Goal: Task Accomplishment & Management: Use online tool/utility

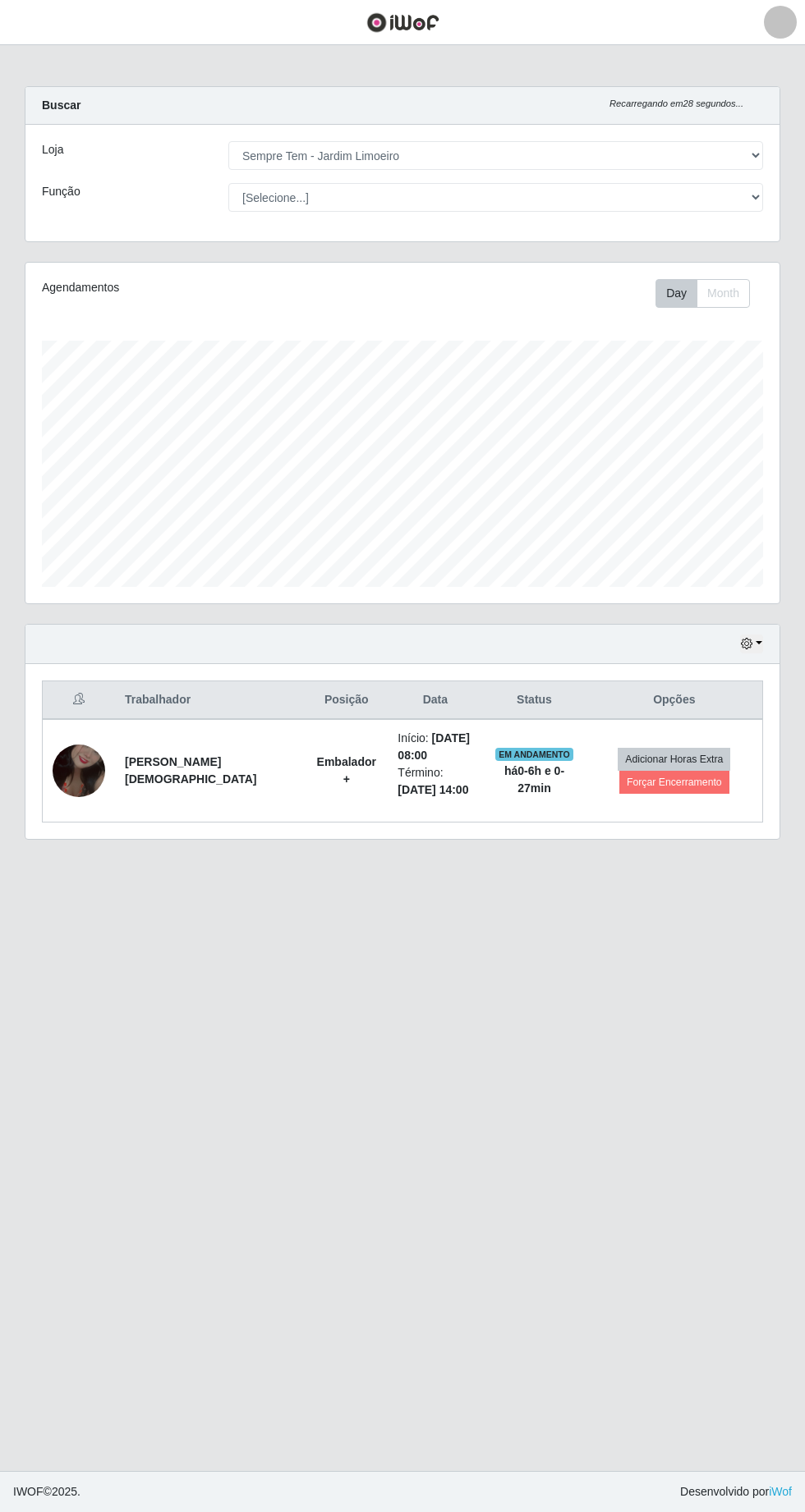
select select "508"
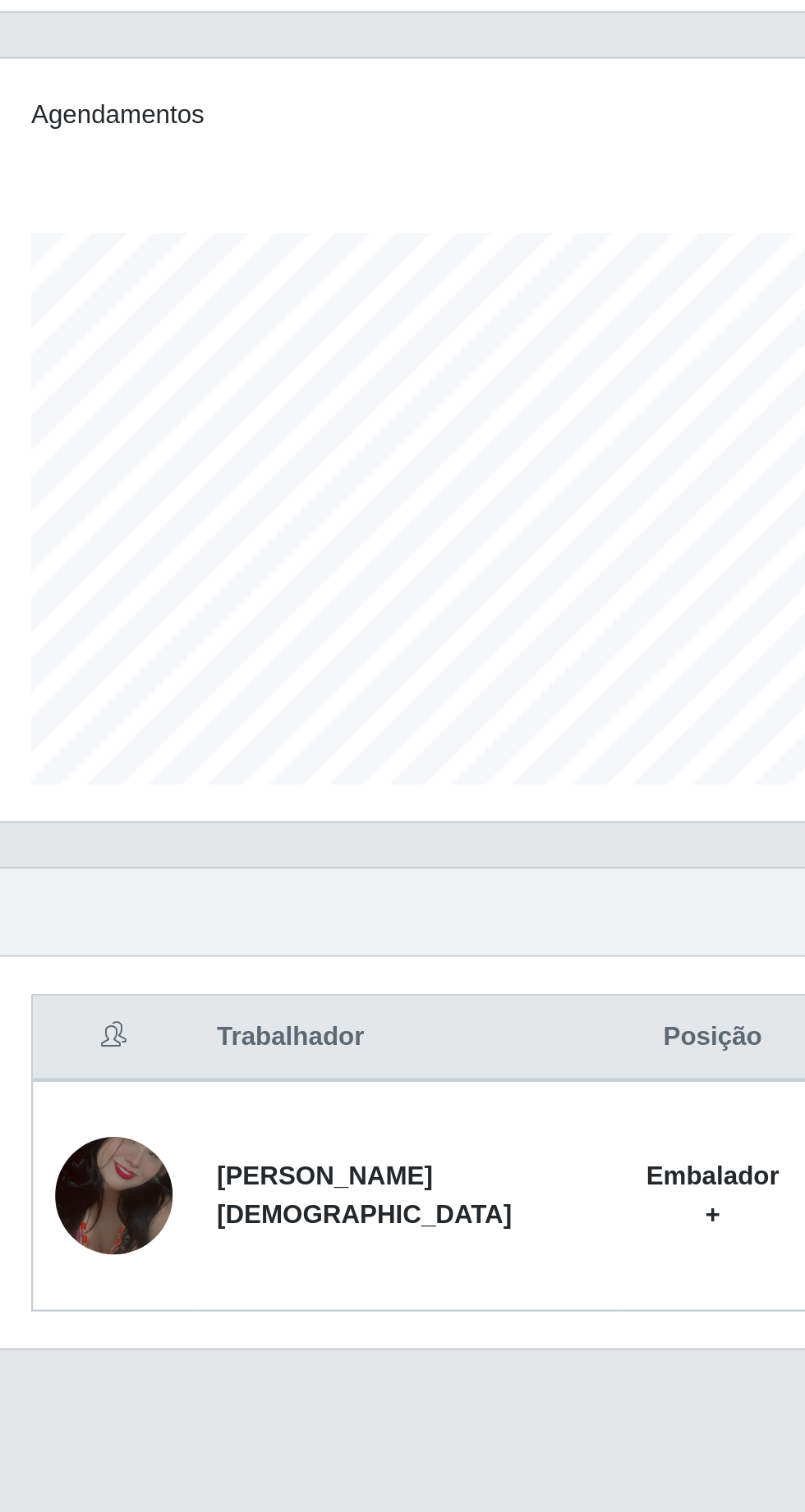
scroll to position [52, 0]
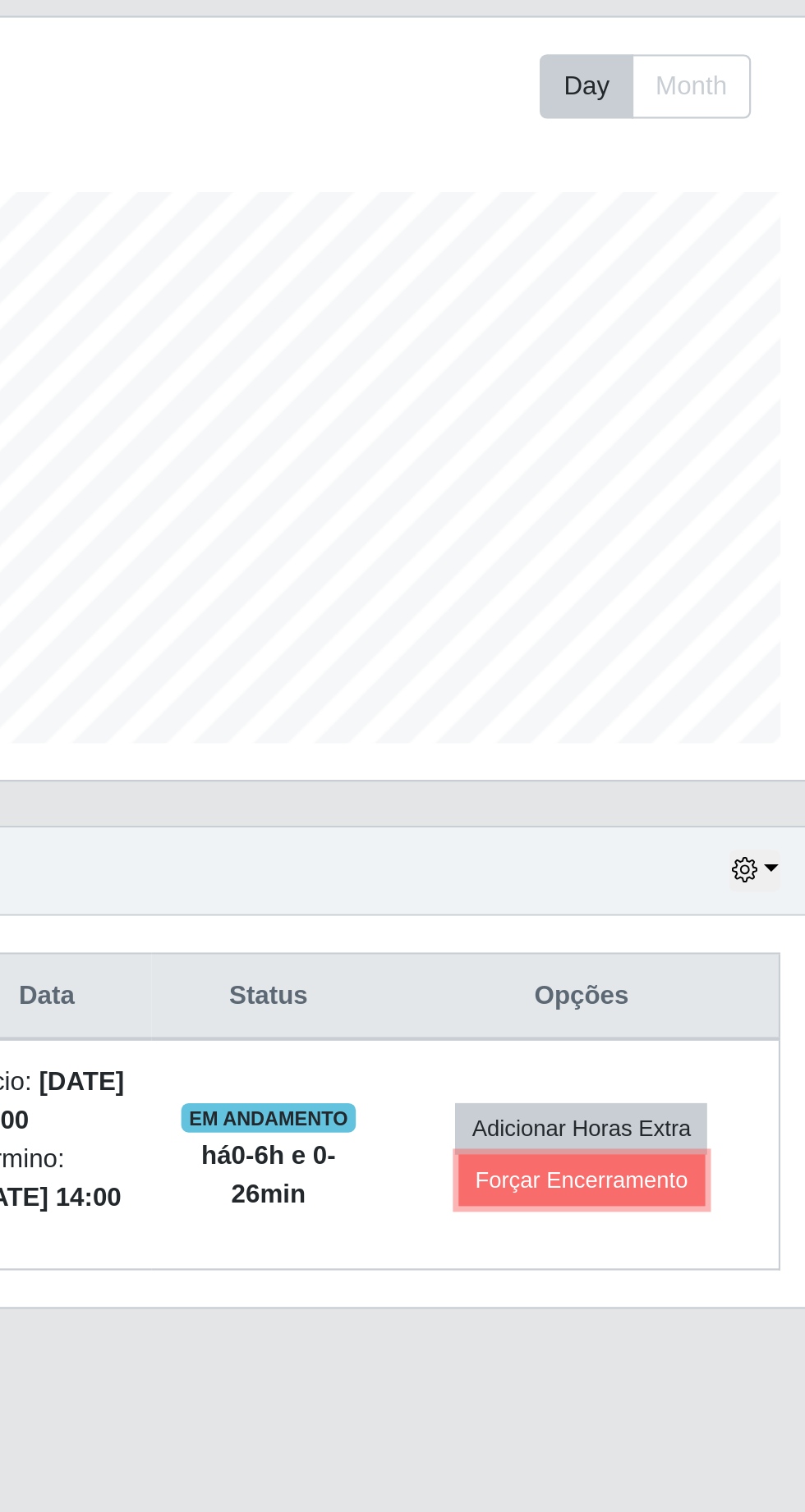
click at [677, 771] on button "Forçar Encerramento" at bounding box center [675, 782] width 110 height 23
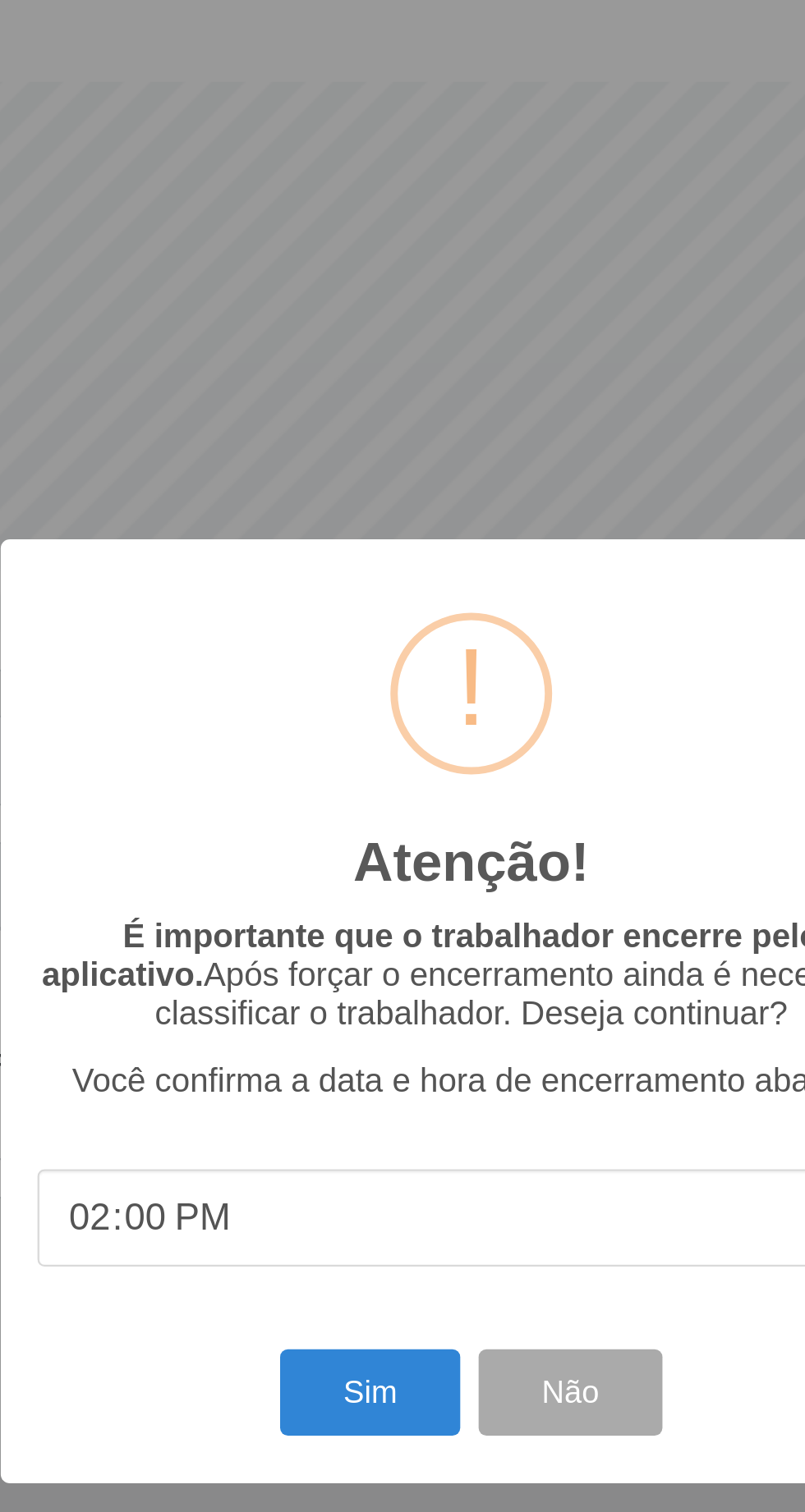
scroll to position [0, 0]
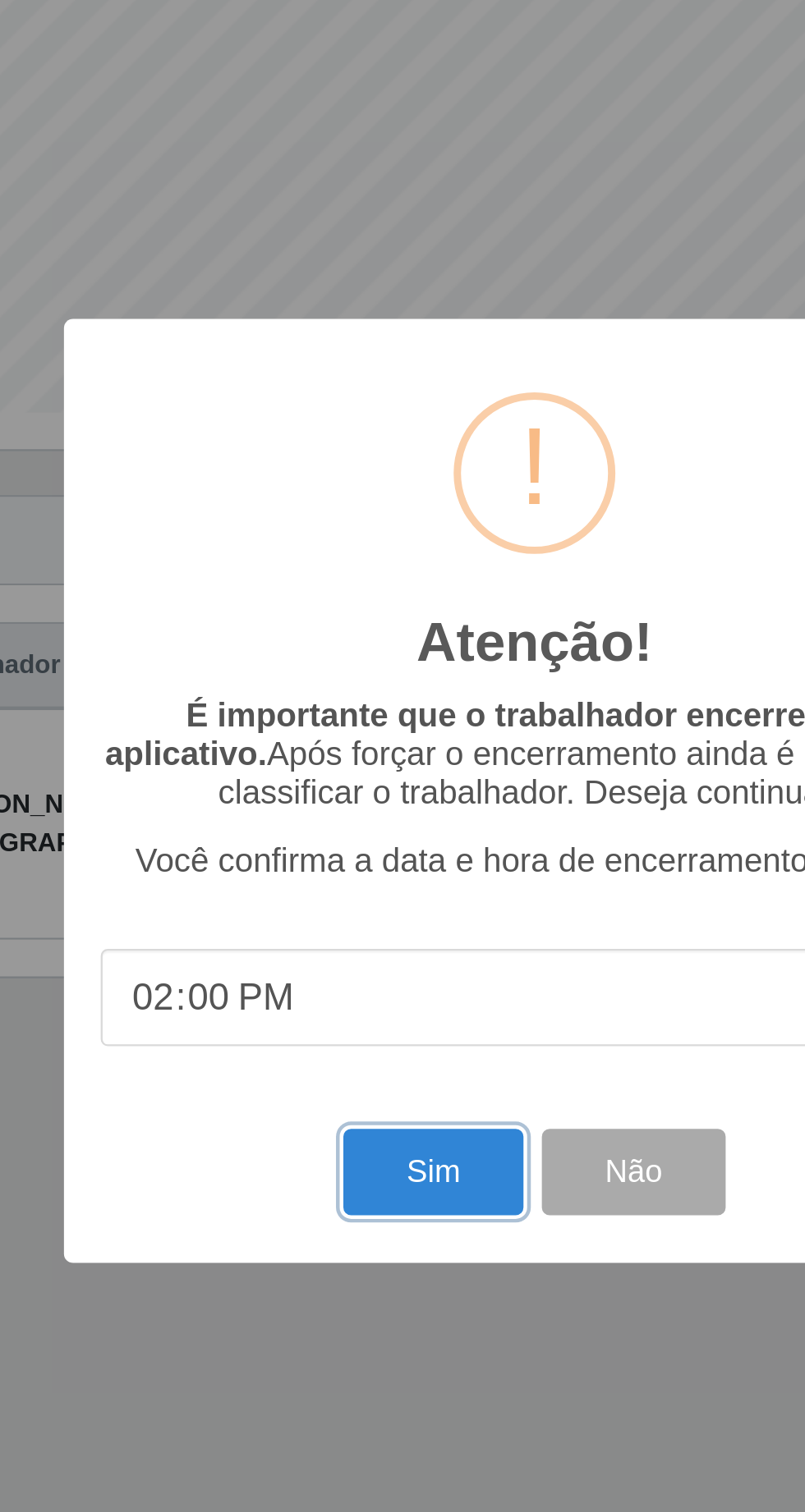
click at [360, 946] on button "Sim" at bounding box center [357, 927] width 80 height 38
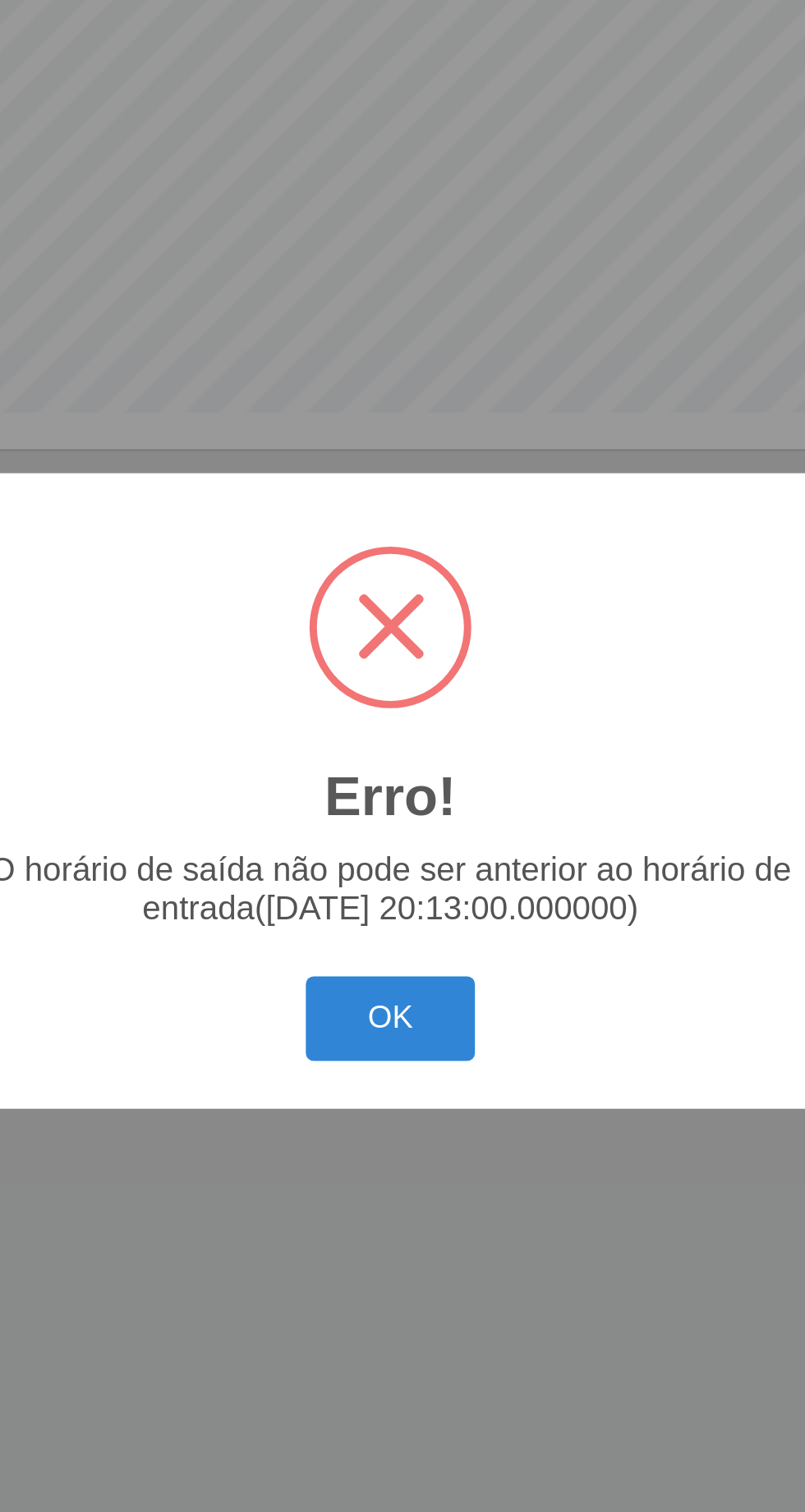
click at [412, 878] on button "OK" at bounding box center [403, 859] width 76 height 38
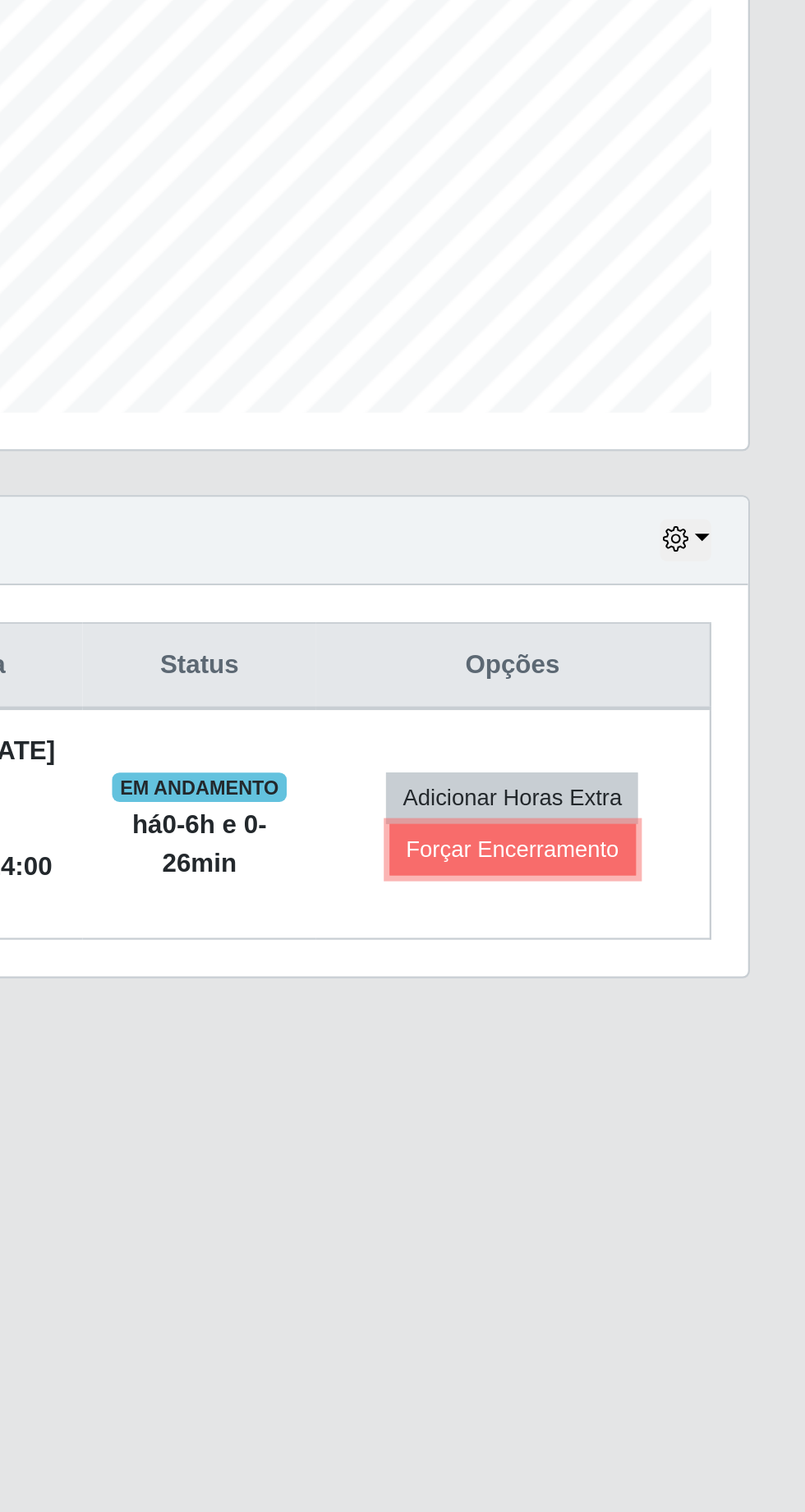
click at [685, 785] on button "Forçar Encerramento" at bounding box center [675, 782] width 110 height 23
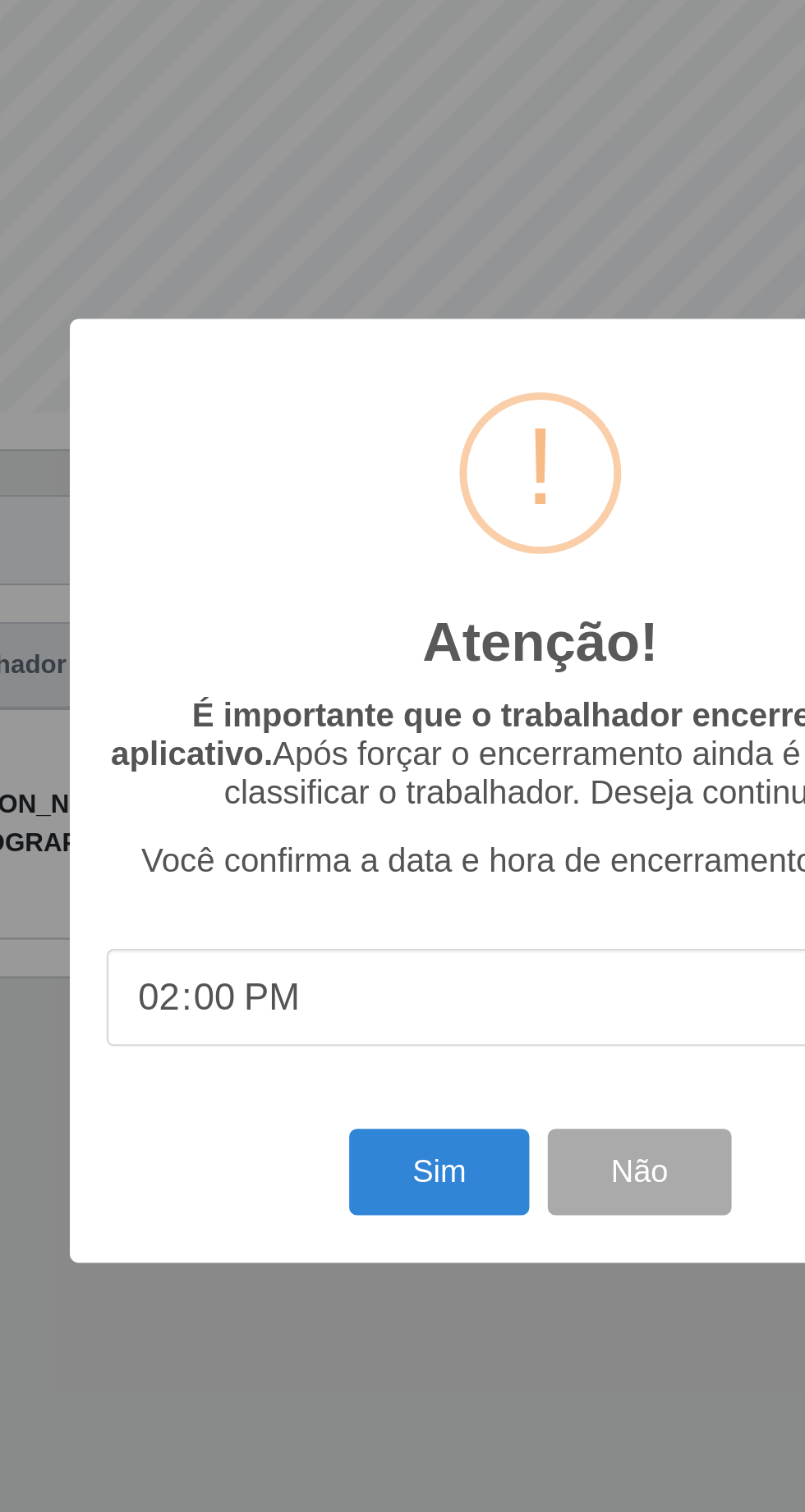
click at [396, 870] on input "14:00" at bounding box center [402, 849] width 388 height 43
type input "14:05"
click at [363, 946] on button "Sim" at bounding box center [357, 927] width 80 height 38
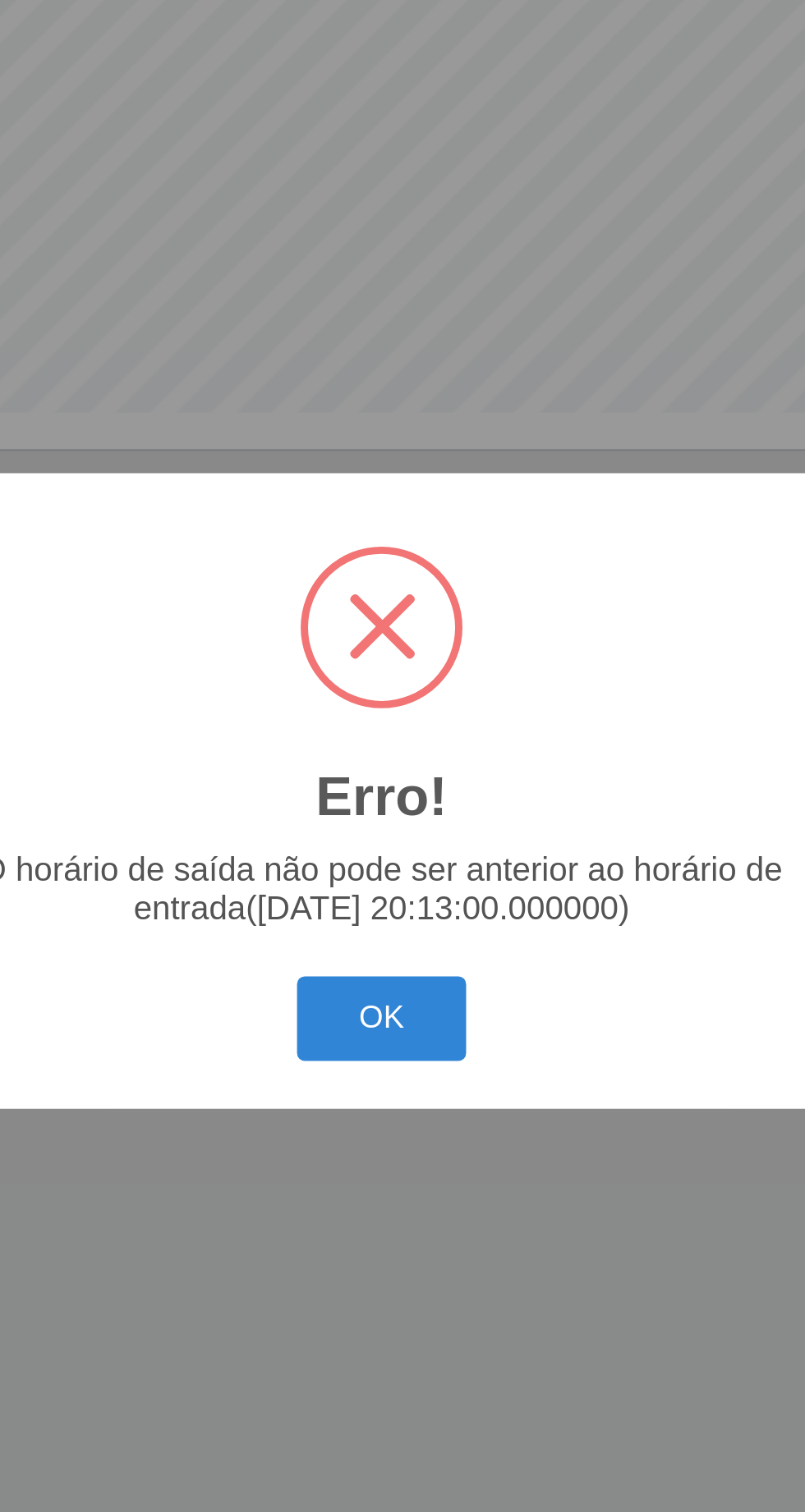
click at [410, 878] on button "OK" at bounding box center [403, 859] width 76 height 38
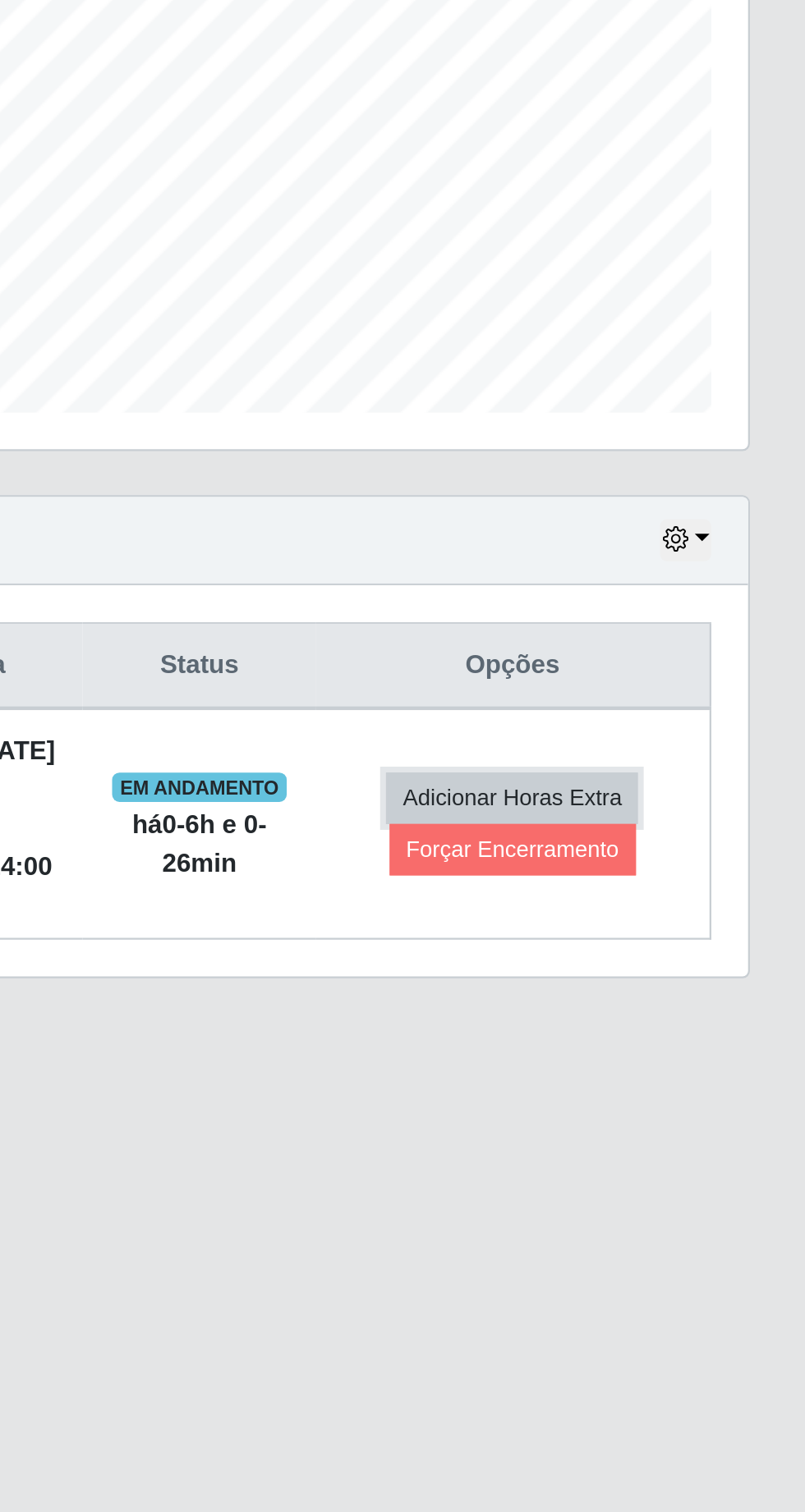
click at [691, 757] on button "Adicionar Horas Extra" at bounding box center [674, 760] width 112 height 23
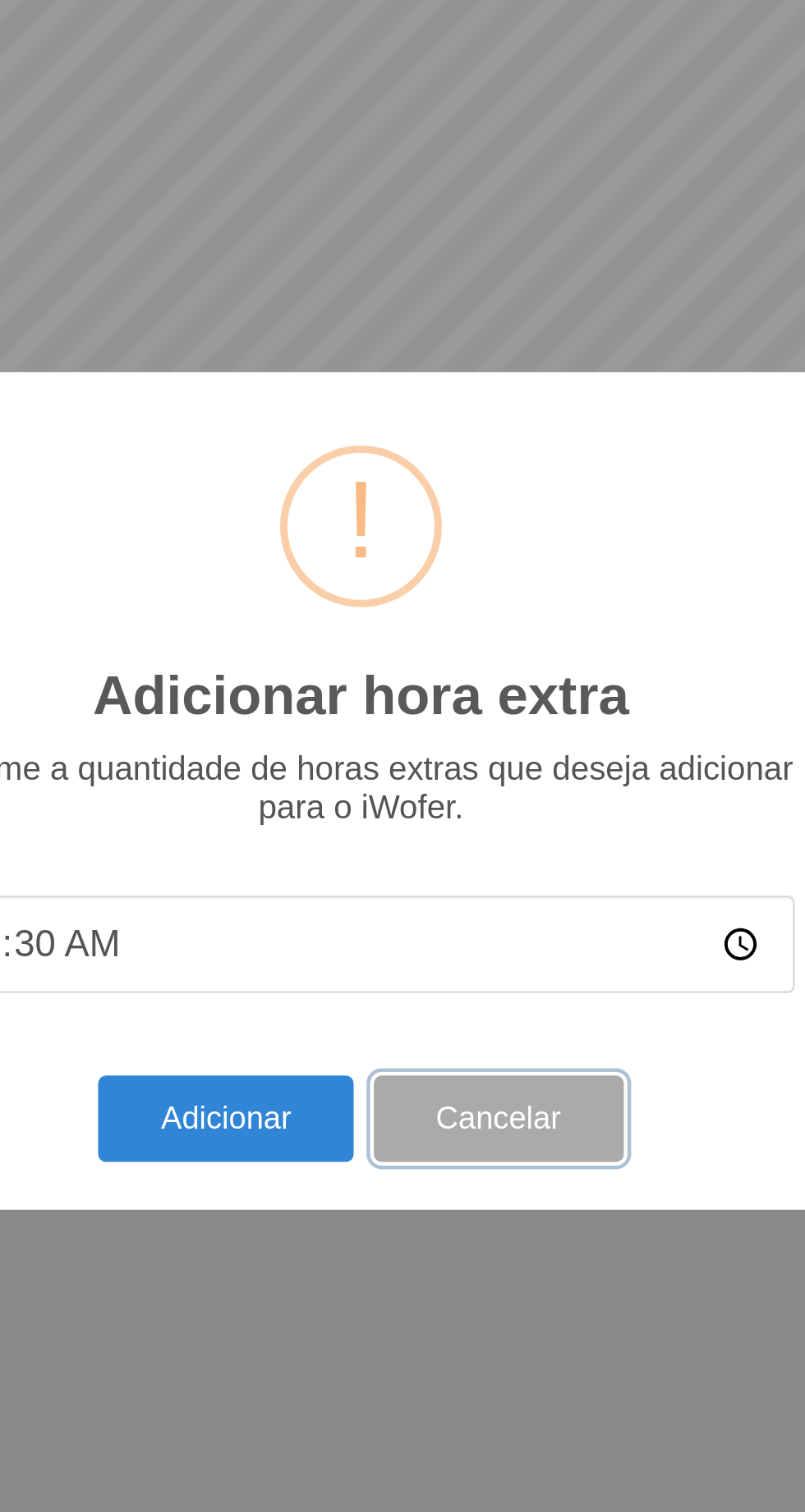
click at [489, 922] on button "Cancelar" at bounding box center [464, 903] width 111 height 38
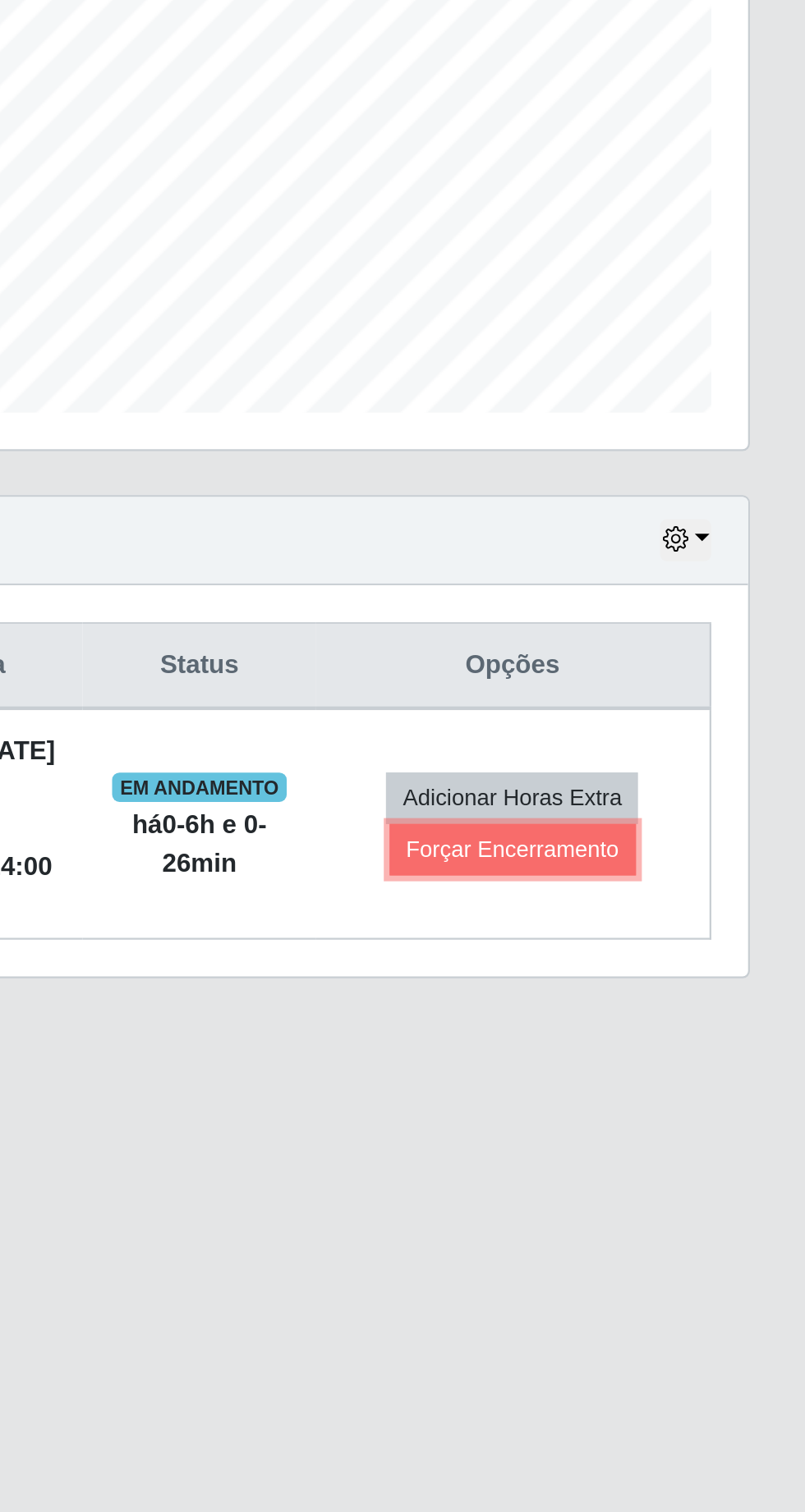
click at [692, 782] on button "Forçar Encerramento" at bounding box center [675, 782] width 110 height 23
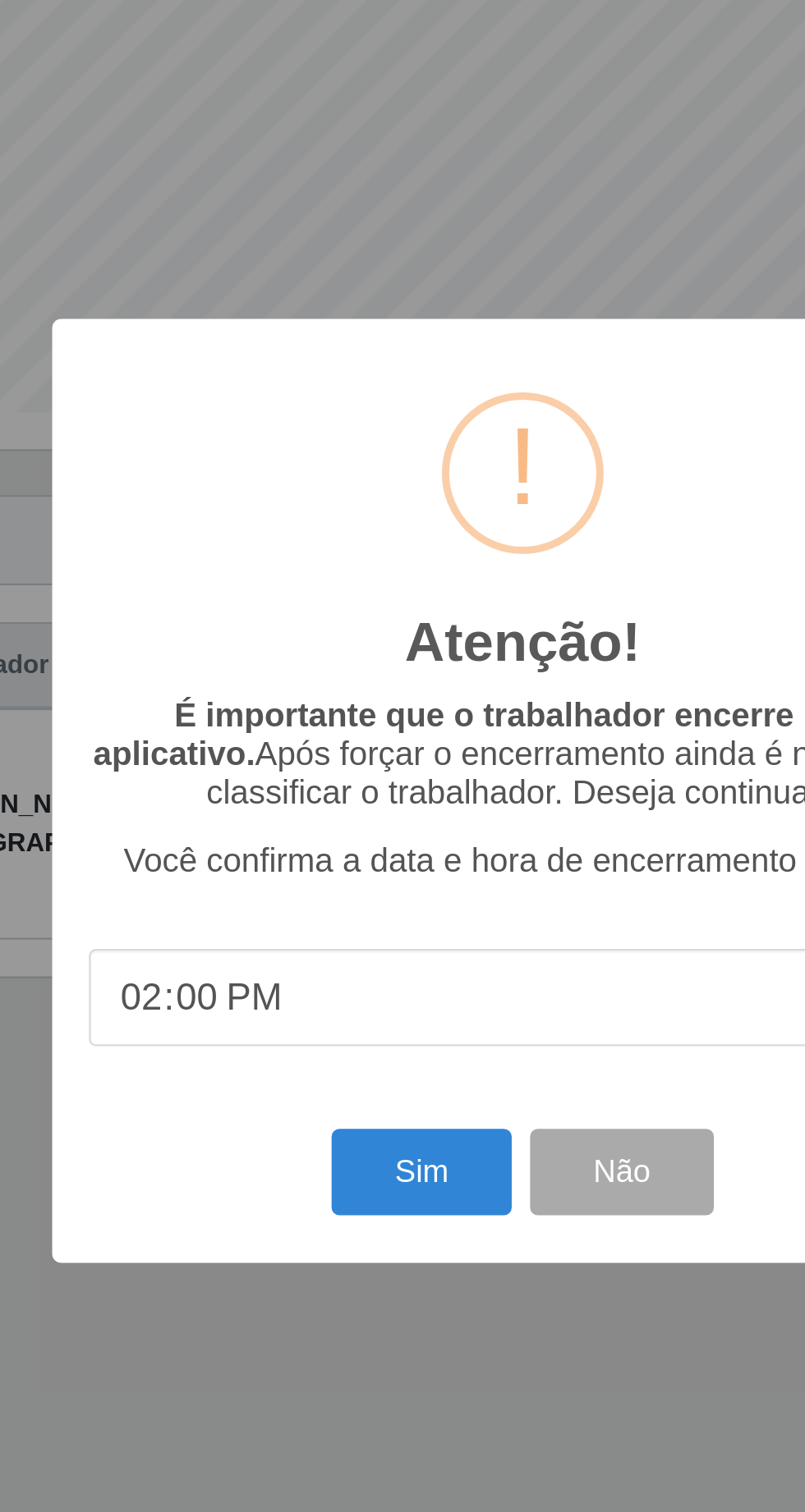
click at [405, 870] on input "14:00" at bounding box center [402, 849] width 388 height 43
type input "14:05"
click at [363, 946] on button "Sim" at bounding box center [357, 927] width 80 height 38
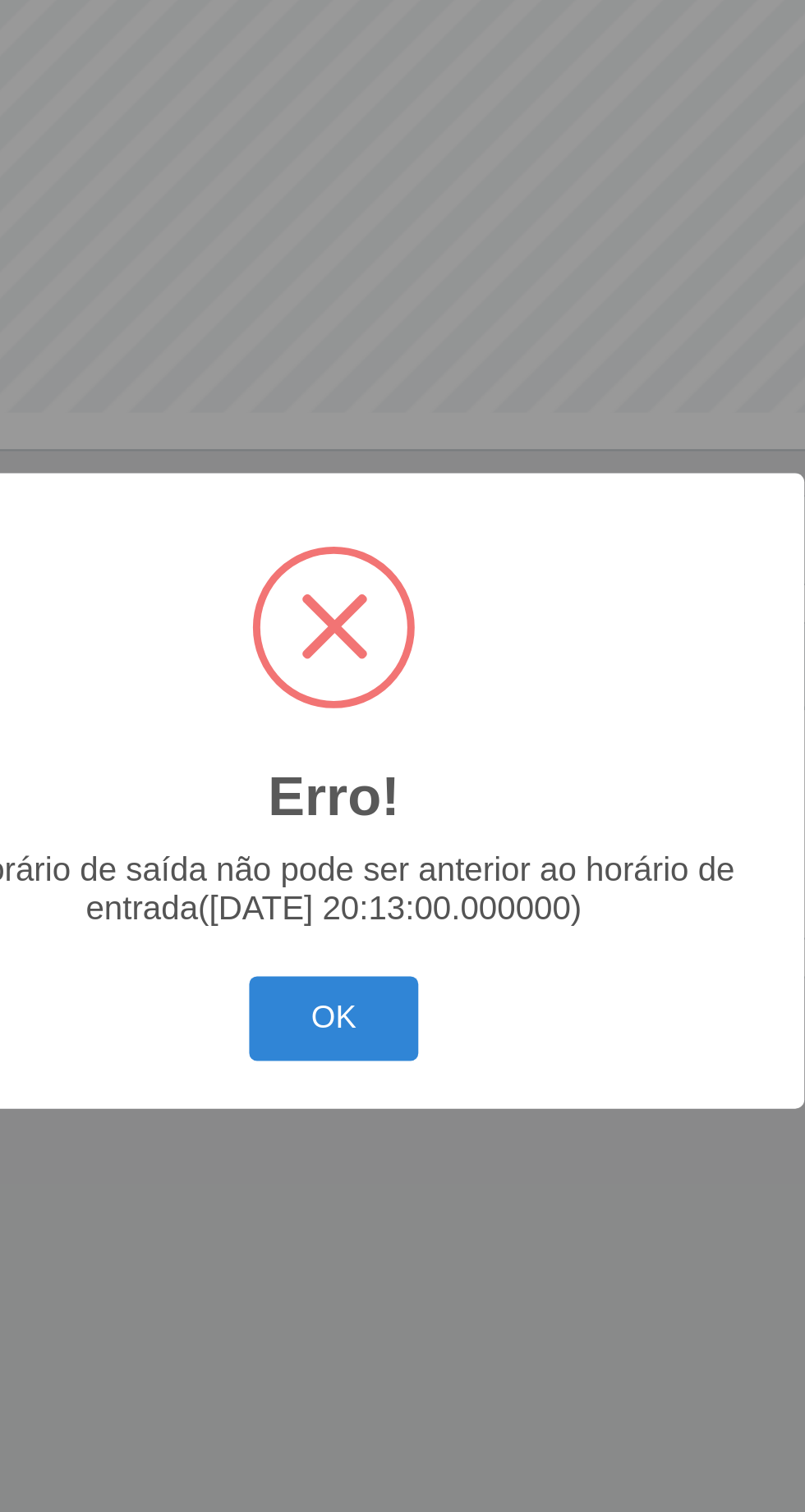
click at [417, 878] on button "OK" at bounding box center [403, 859] width 76 height 38
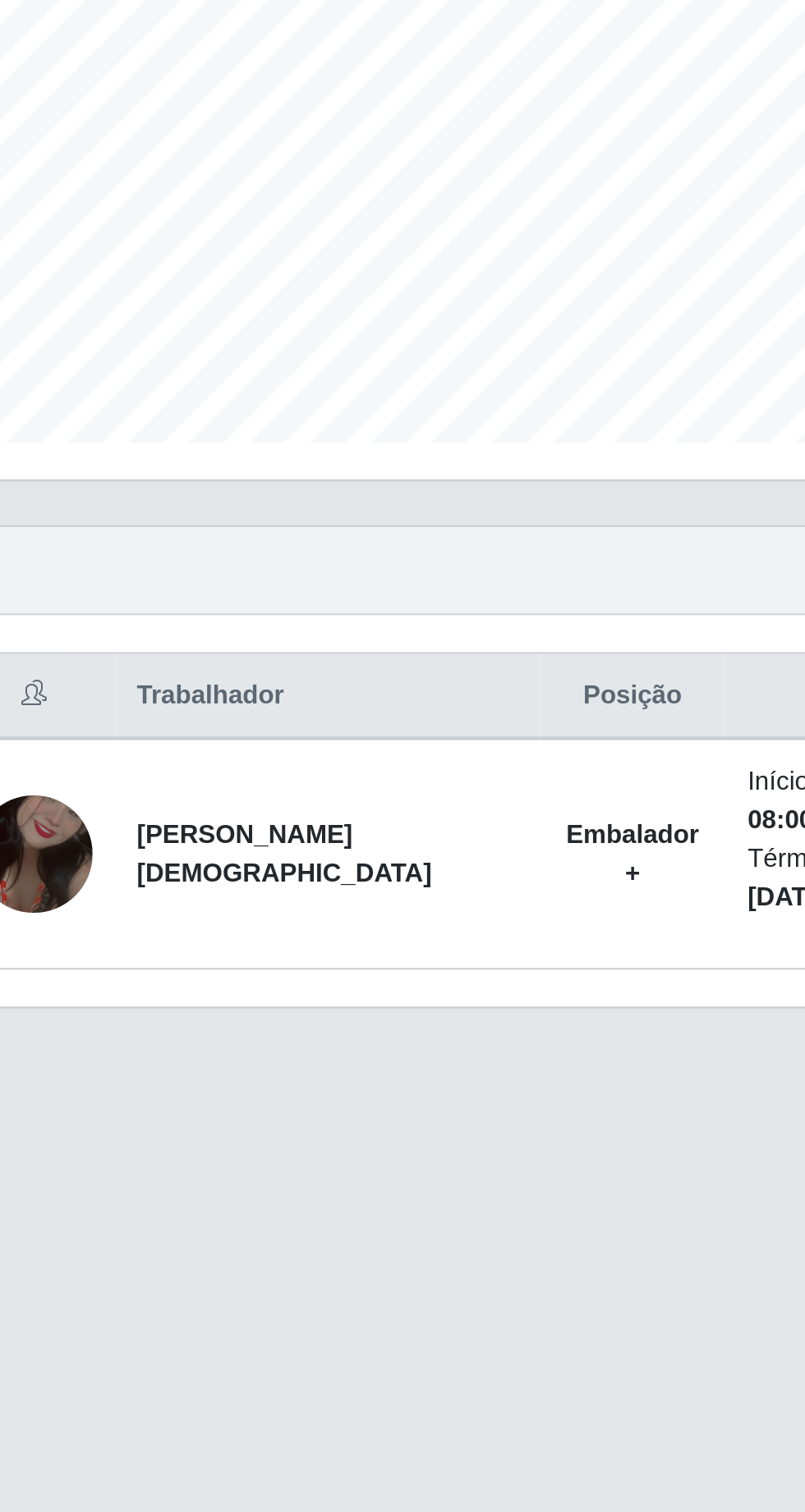
click at [305, 784] on td "Embalador +" at bounding box center [346, 771] width 83 height 104
click at [398, 768] on li "Término: [DATE] 14:00" at bounding box center [435, 782] width 75 height 35
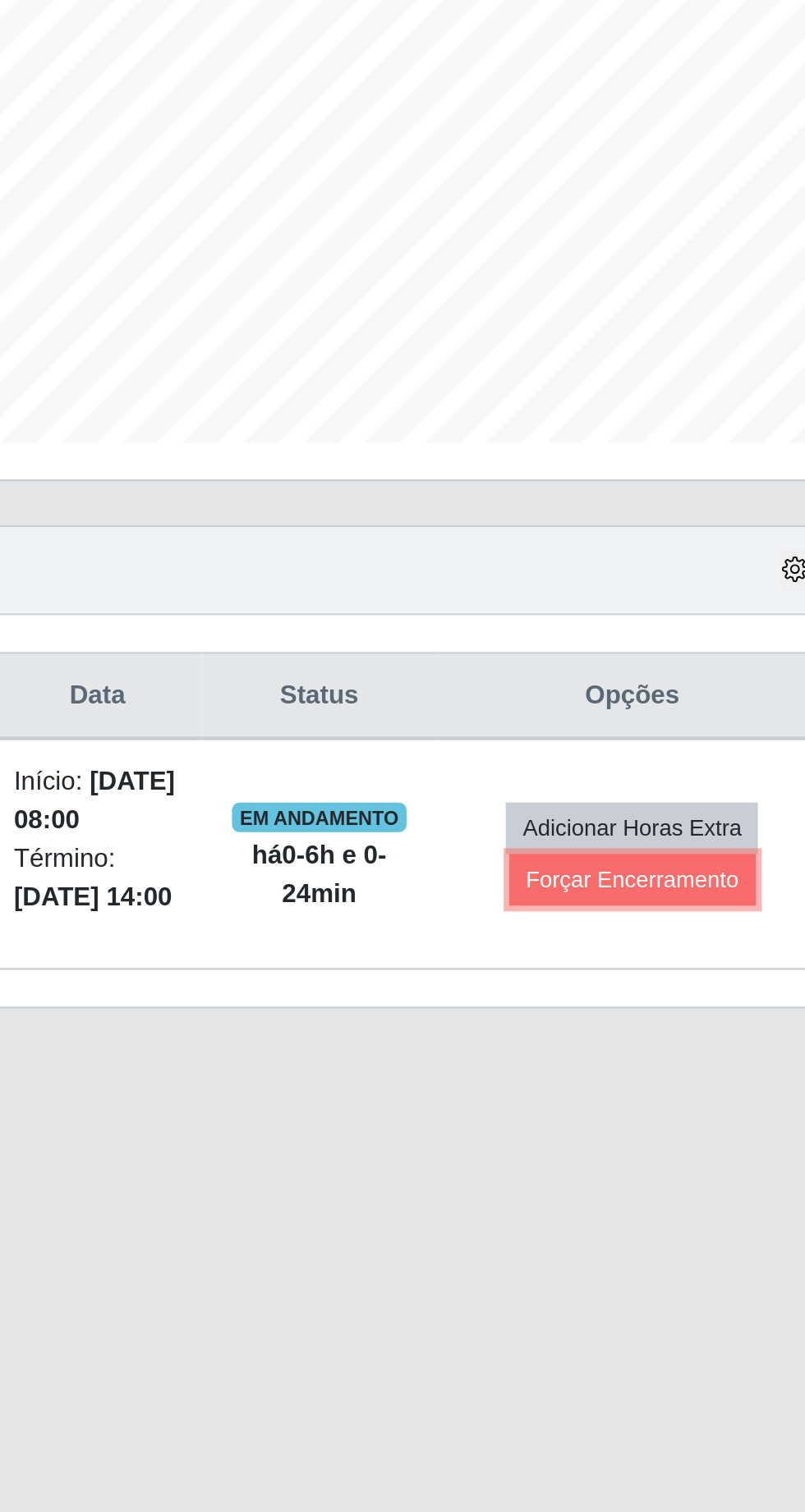
click at [676, 789] on button "Forçar Encerramento" at bounding box center [675, 782] width 110 height 23
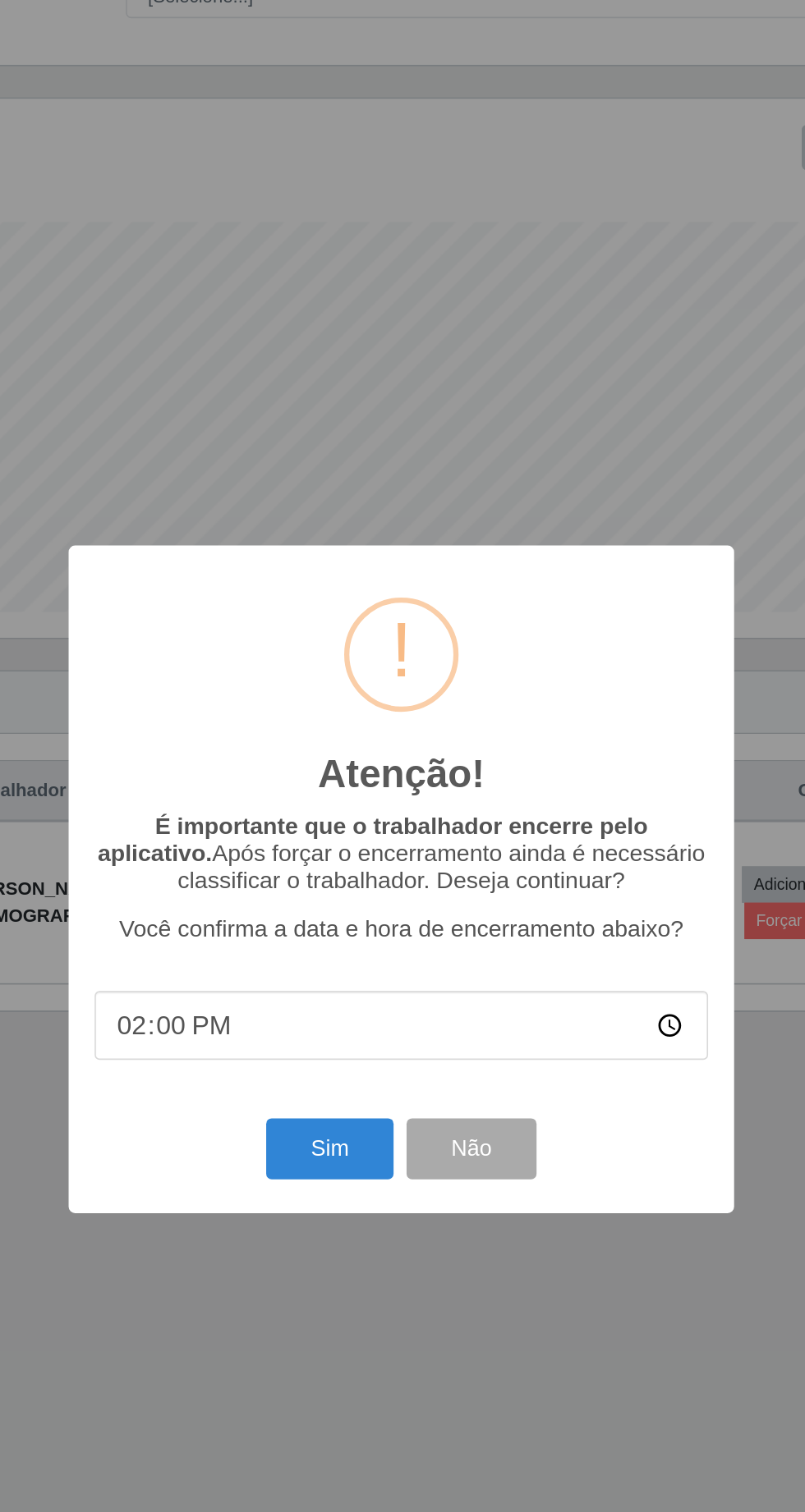
click at [400, 870] on input "14:00" at bounding box center [402, 849] width 388 height 43
type input "13:57"
click at [364, 946] on button "Sim" at bounding box center [357, 927] width 80 height 38
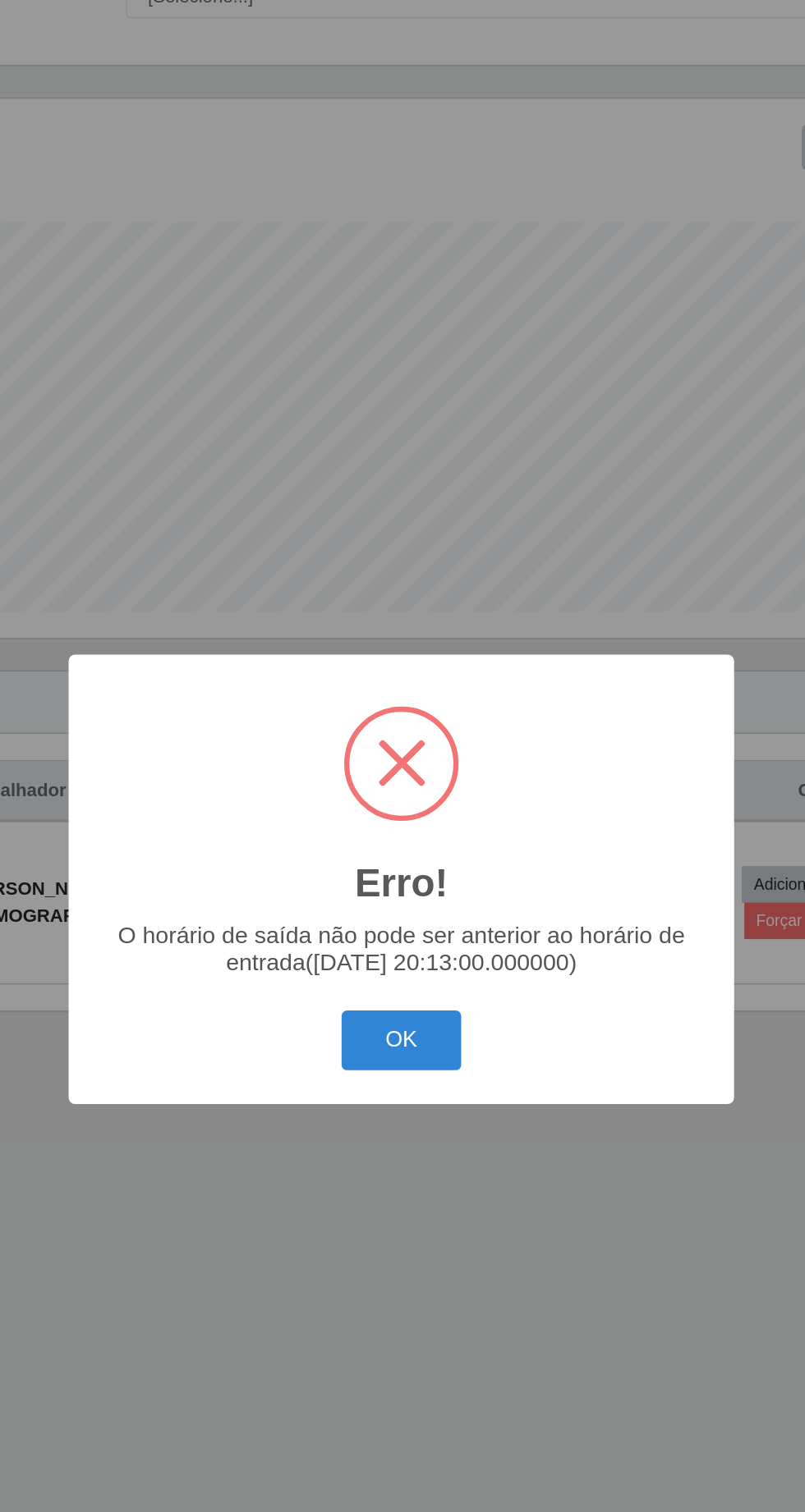
click at [417, 878] on button "OK" at bounding box center [403, 859] width 76 height 38
